Goal: Task Accomplishment & Management: Use online tool/utility

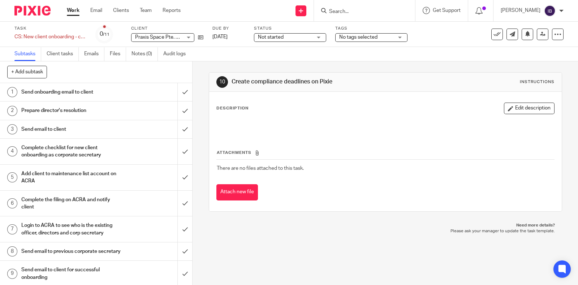
click at [345, 10] on input "Search" at bounding box center [360, 12] width 65 height 7
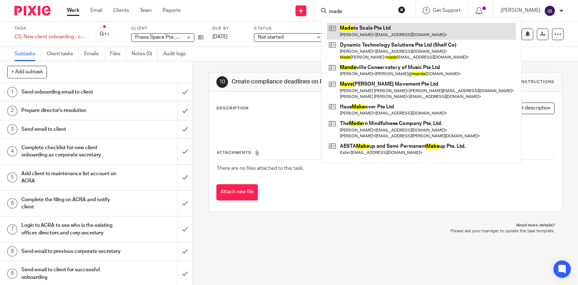
type input "made"
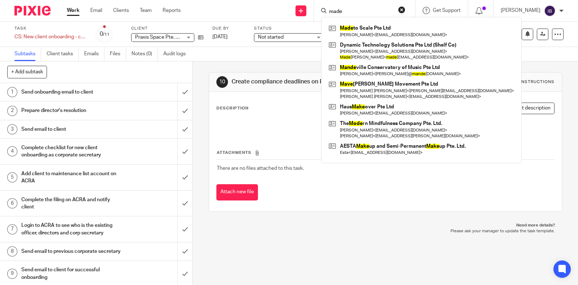
click at [220, 7] on div "Send new email Create task Add client Request signature made Made to Scale Pte …" at bounding box center [384, 10] width 386 height 21
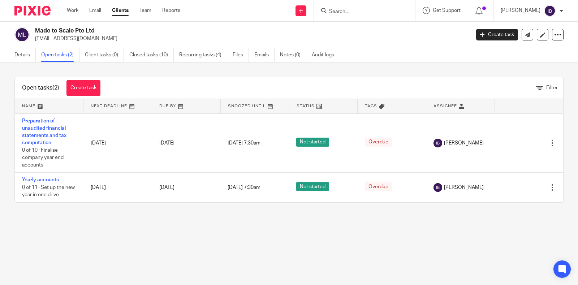
click at [371, 12] on input "Search" at bounding box center [360, 12] width 65 height 7
click at [98, 82] on link "Create task" at bounding box center [83, 88] width 34 height 16
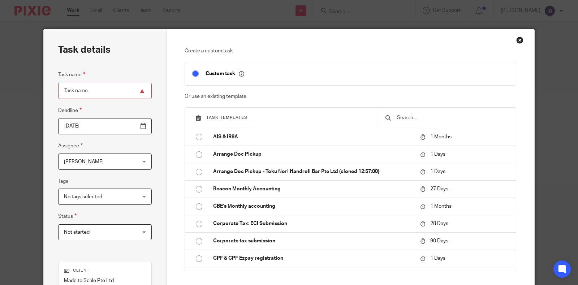
click at [426, 115] on input "text" at bounding box center [452, 118] width 112 height 8
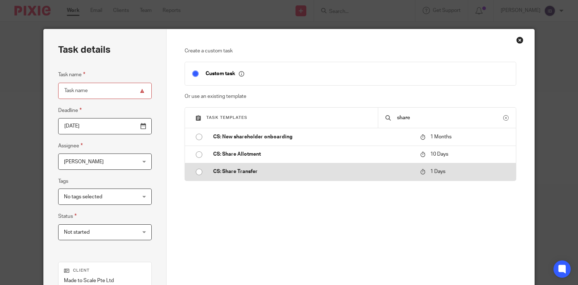
type input "share"
click at [235, 169] on p "CS: Share Transfer" at bounding box center [313, 171] width 200 height 7
type input "2025-08-14"
type input "CS: Share Transfer"
checkbox input "false"
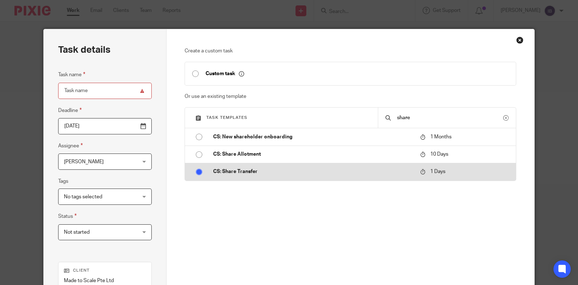
radio input "true"
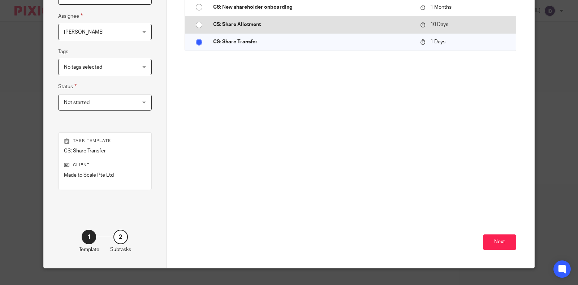
scroll to position [135, 0]
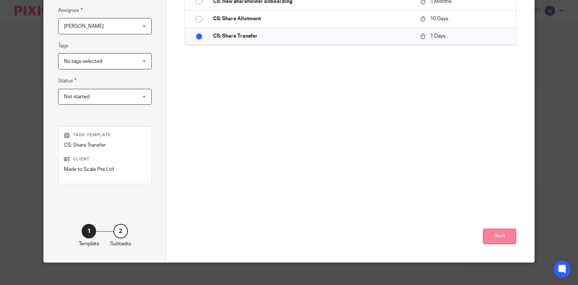
click at [501, 238] on button "Next" at bounding box center [499, 237] width 33 height 16
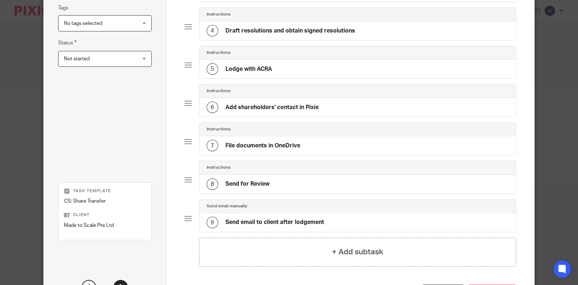
scroll to position [180, 0]
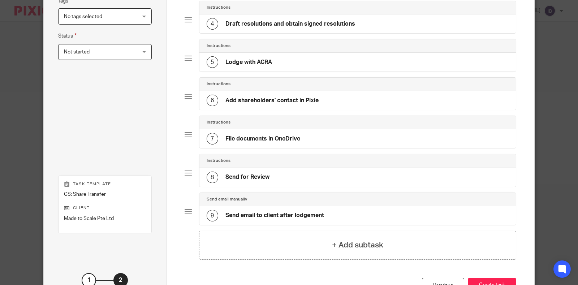
click at [268, 207] on div "9 Send email to client after lodgement" at bounding box center [357, 215] width 317 height 19
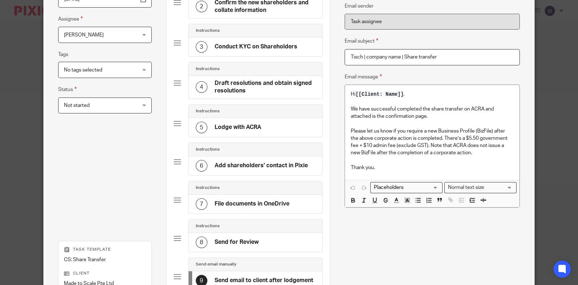
scroll to position [135, 0]
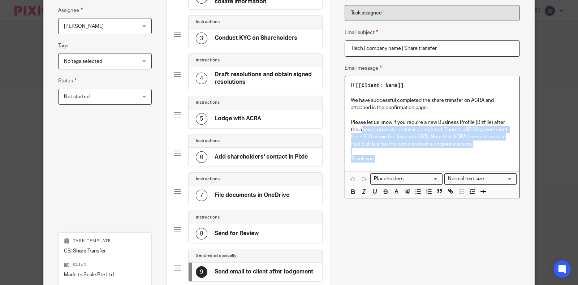
drag, startPoint x: 378, startPoint y: 161, endPoint x: 350, endPoint y: 127, distance: 43.9
click at [350, 127] on div "Hi [[Client: Name]] , We have successful completed the share transfer on ACRA a…" at bounding box center [432, 123] width 174 height 95
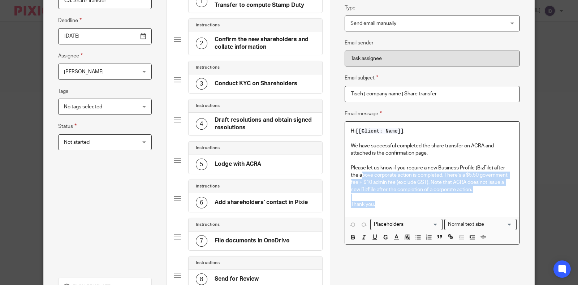
scroll to position [0, 0]
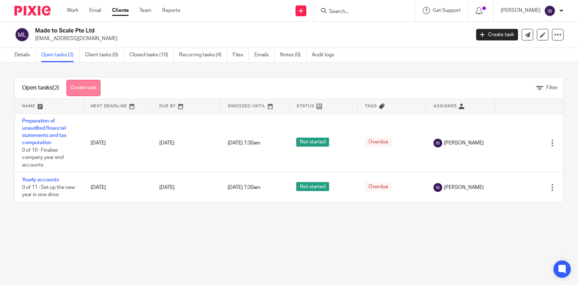
click at [91, 86] on link "Create task" at bounding box center [83, 88] width 34 height 16
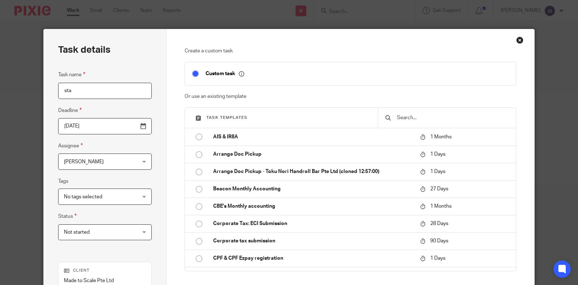
type input "stam"
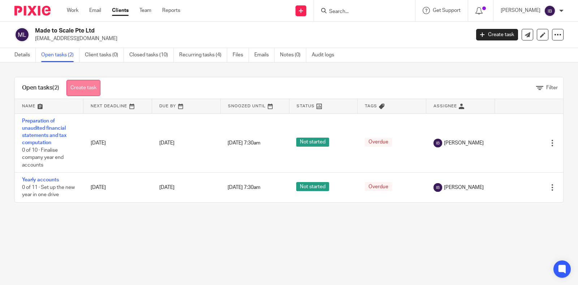
click at [71, 84] on link "Create task" at bounding box center [83, 88] width 34 height 16
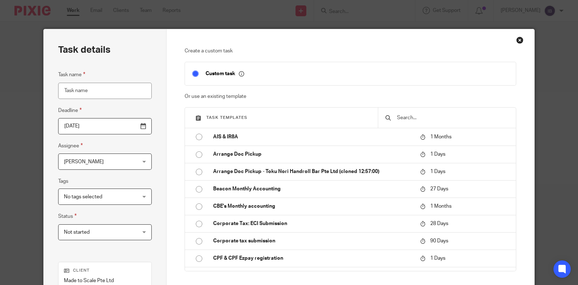
click at [431, 112] on div at bounding box center [447, 118] width 138 height 20
click at [430, 115] on input "text" at bounding box center [452, 118] width 112 height 8
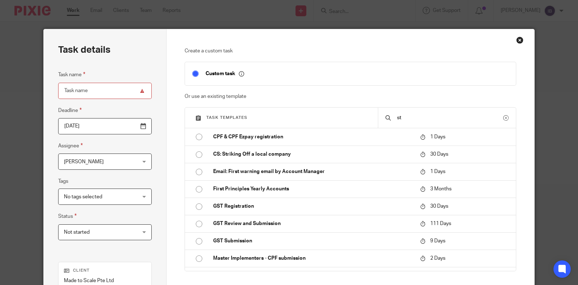
type input "s"
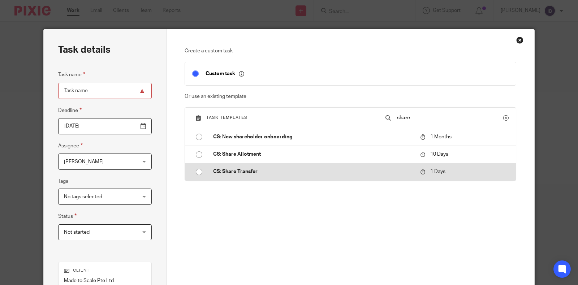
type input "share"
click at [249, 175] on td "CS: Share Transfer" at bounding box center [311, 171] width 211 height 17
type input "2025-08-14"
type input "CS: Share Transfer"
checkbox input "false"
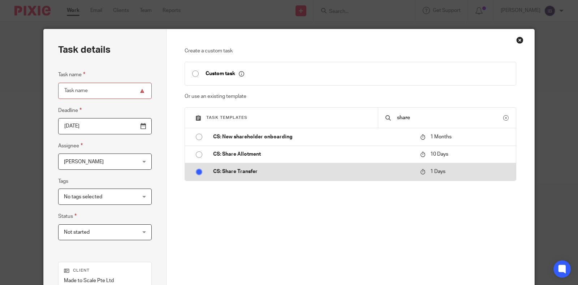
radio input "true"
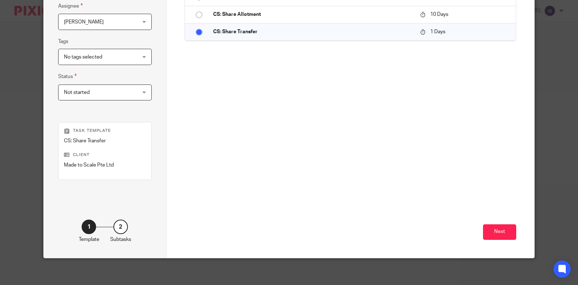
scroll to position [141, 0]
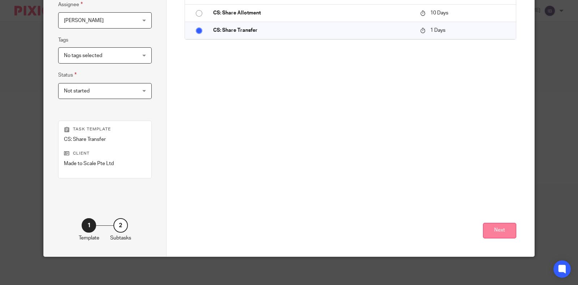
click at [498, 235] on button "Next" at bounding box center [499, 231] width 33 height 16
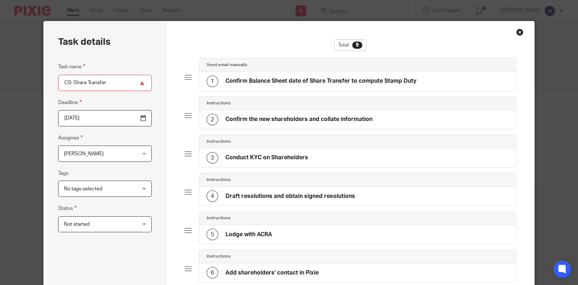
scroll to position [234, 0]
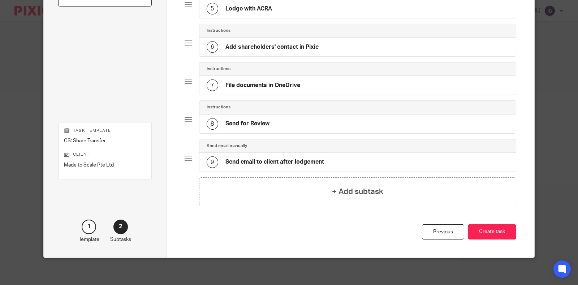
click at [321, 156] on div "9 Send email to client after lodgement" at bounding box center [265, 162] width 117 height 12
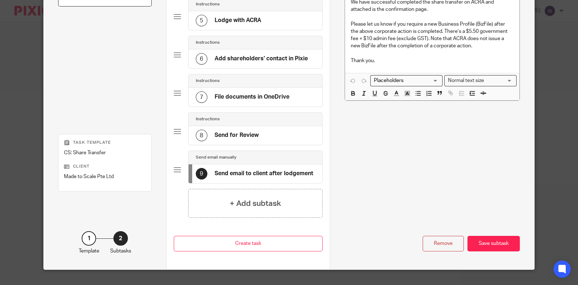
scroll to position [143, 0]
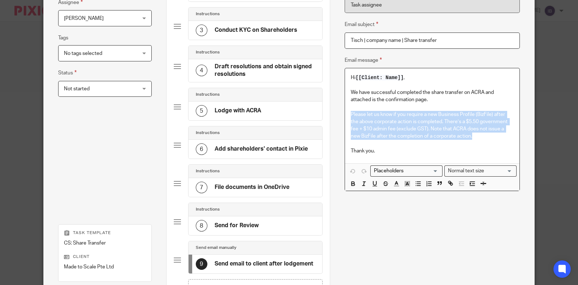
drag, startPoint x: 464, startPoint y: 136, endPoint x: 347, endPoint y: 116, distance: 119.0
click at [351, 116] on p "Please let us know if you require a new Business Profile (BizFile) after the ab…" at bounding box center [432, 125] width 163 height 29
copy p "Please let us know if you require a new Business Profile (BizFile) after the ab…"
click at [548, 114] on div "Task details Task name CS: Share Transfer Deadline 2025-08-14 Assignee Irshyada…" at bounding box center [289, 142] width 578 height 285
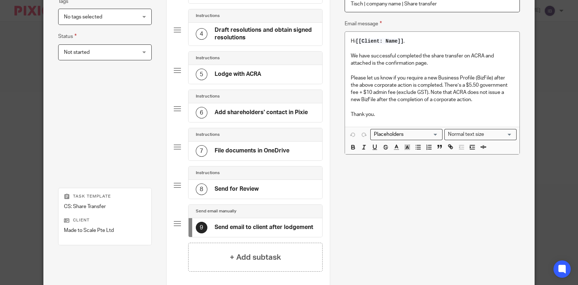
scroll to position [253, 0]
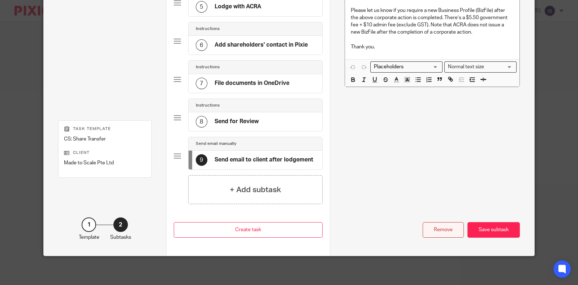
click at [434, 228] on div "Remove" at bounding box center [443, 230] width 41 height 16
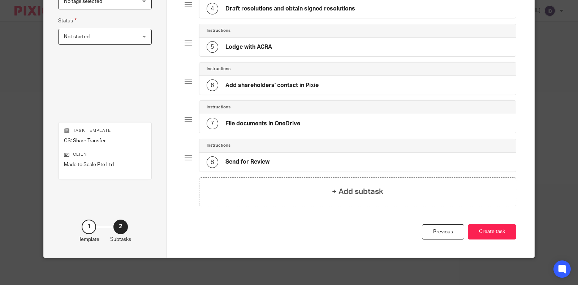
click at [433, 228] on div "Previous" at bounding box center [443, 232] width 42 height 16
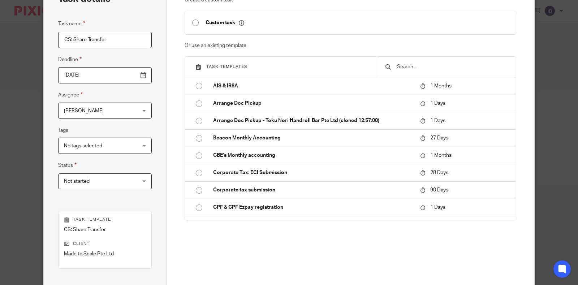
scroll to position [0, 0]
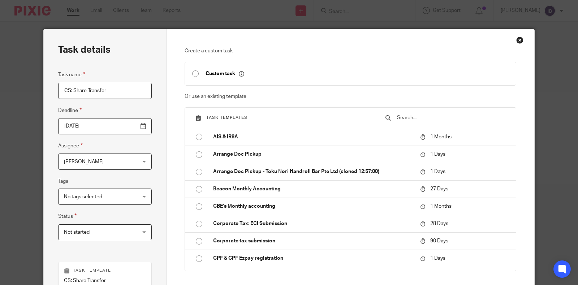
click at [516, 43] on div "Close this dialog window" at bounding box center [519, 39] width 7 height 7
